Goal: Navigation & Orientation: Find specific page/section

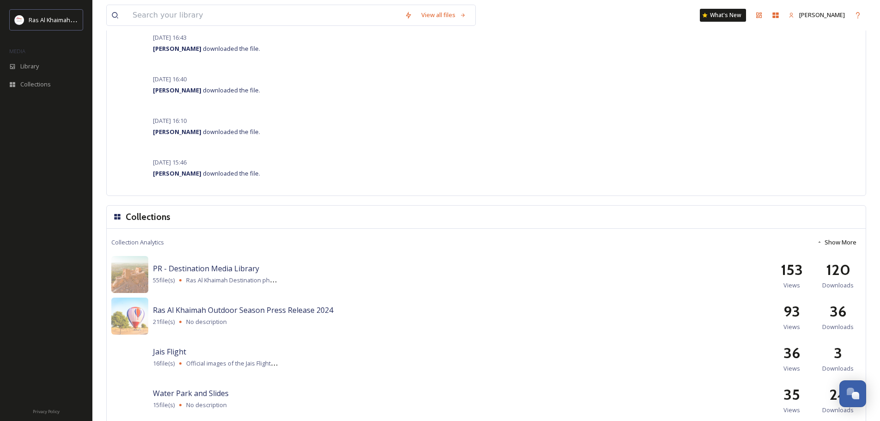
scroll to position [1095, 0]
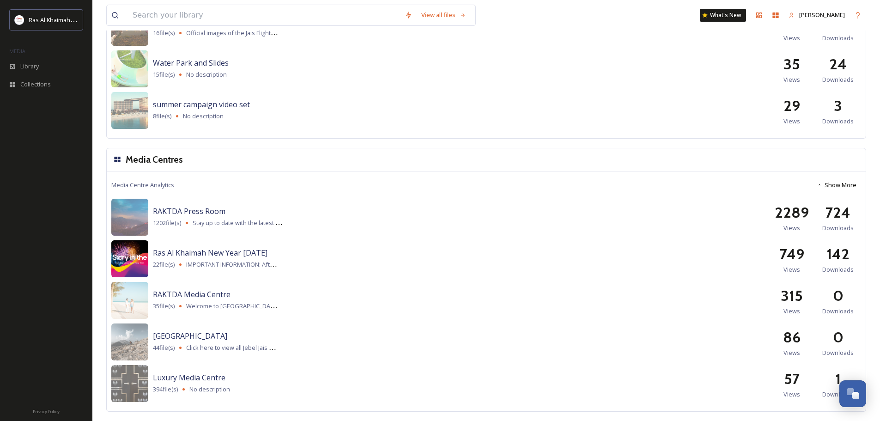
click at [130, 255] on img at bounding box center [129, 258] width 37 height 37
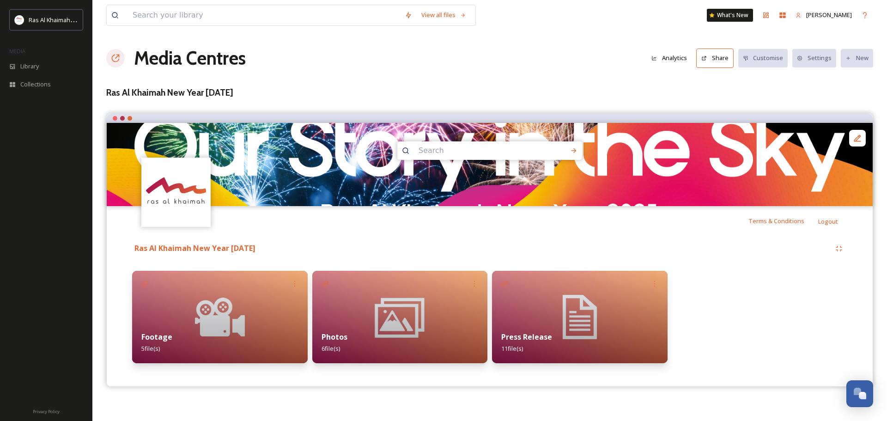
click at [370, 309] on img at bounding box center [400, 317] width 176 height 92
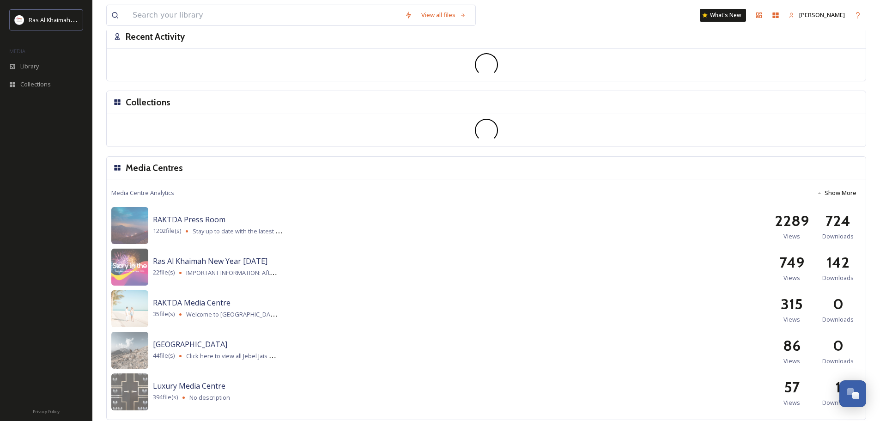
scroll to position [355, 0]
